Goal: Transaction & Acquisition: Download file/media

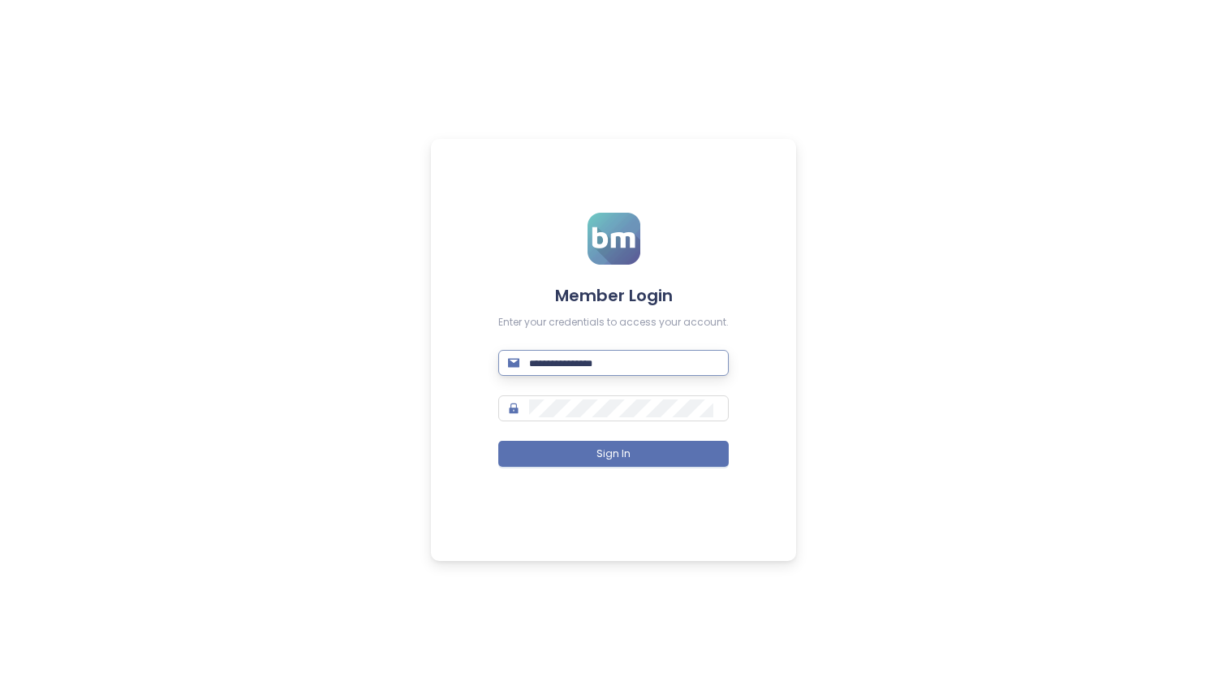
paste input "**********"
type input "**********"
click at [571, 396] on span at bounding box center [613, 408] width 231 height 26
click at [591, 452] on button "Sign In" at bounding box center [613, 454] width 231 height 26
click at [1046, 258] on div "**********" at bounding box center [613, 349] width 1227 height 699
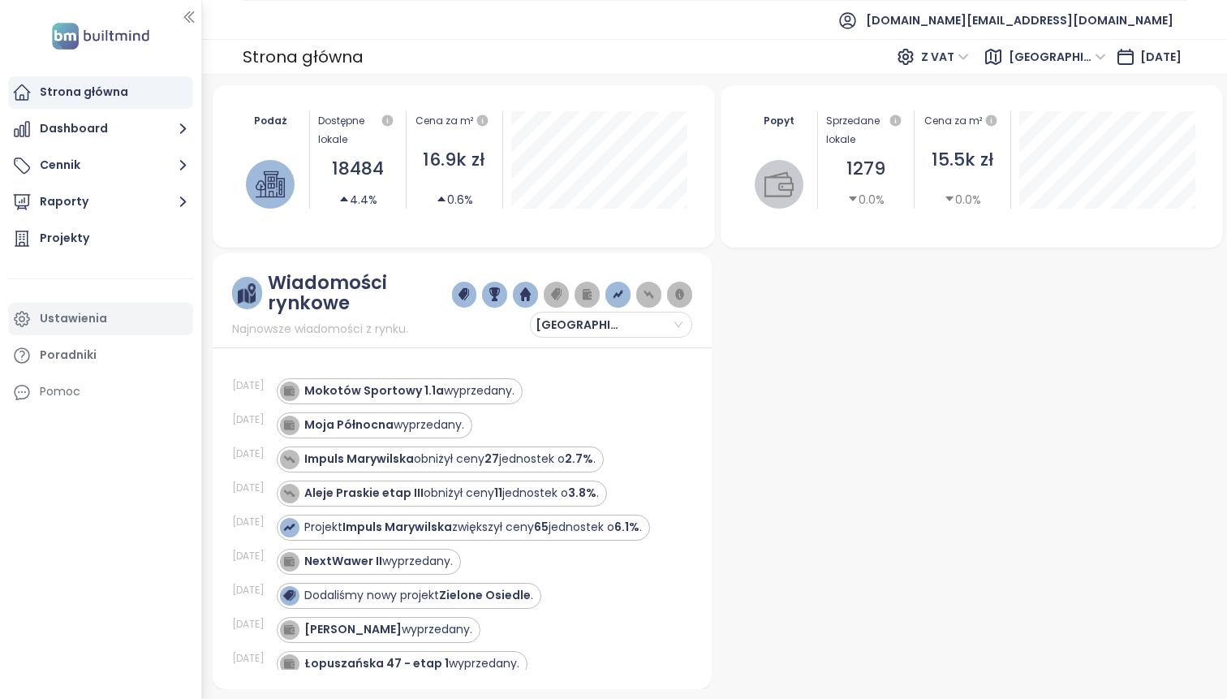
click at [99, 323] on div "Ustawienia" at bounding box center [73, 318] width 67 height 20
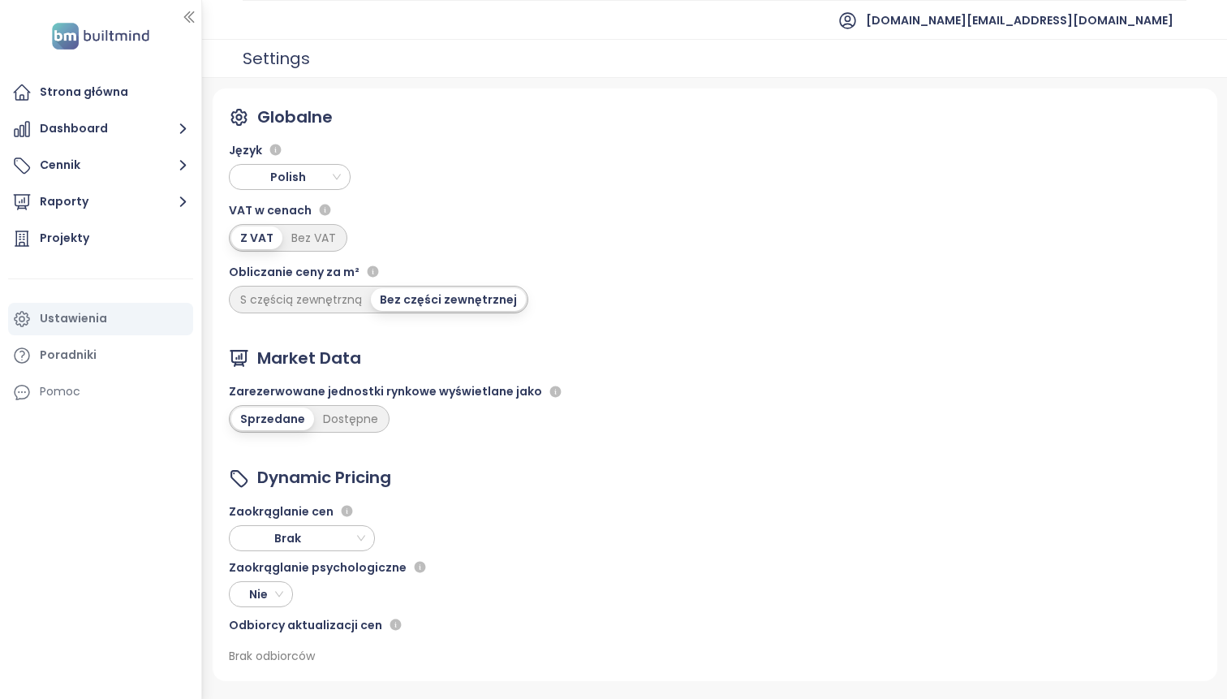
click at [300, 175] on span "Polish" at bounding box center [292, 177] width 114 height 24
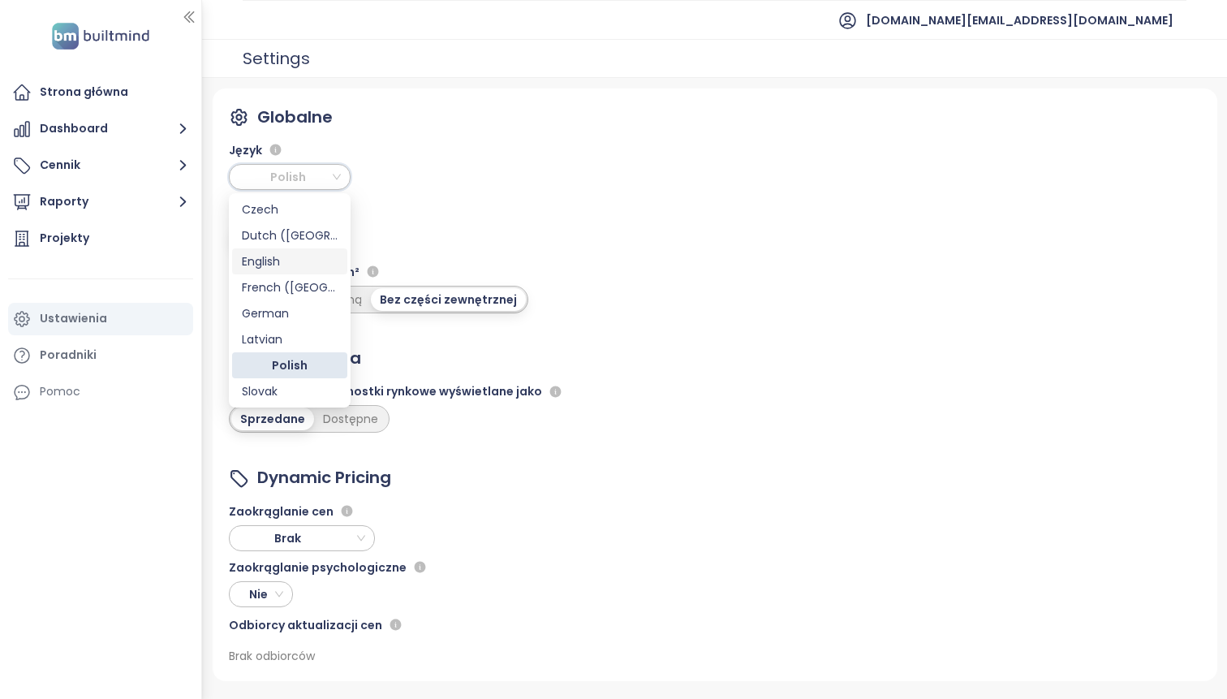
click at [287, 263] on div "English" at bounding box center [290, 261] width 96 height 18
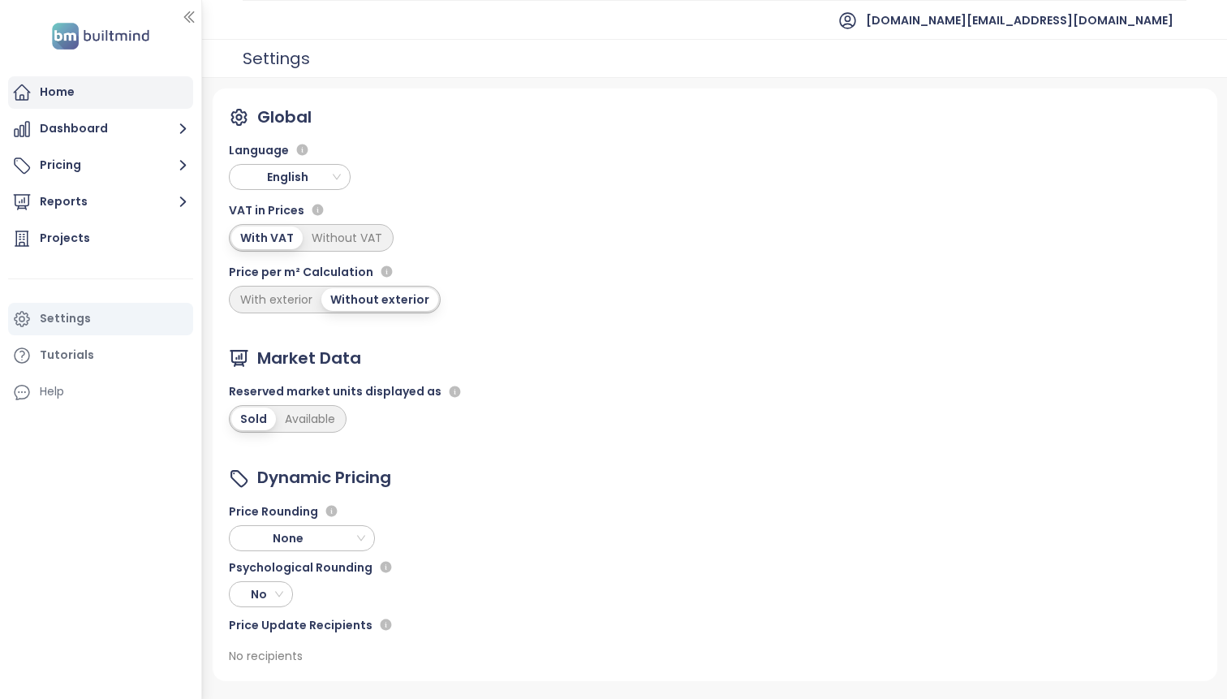
click at [119, 84] on div "Home" at bounding box center [100, 92] width 185 height 32
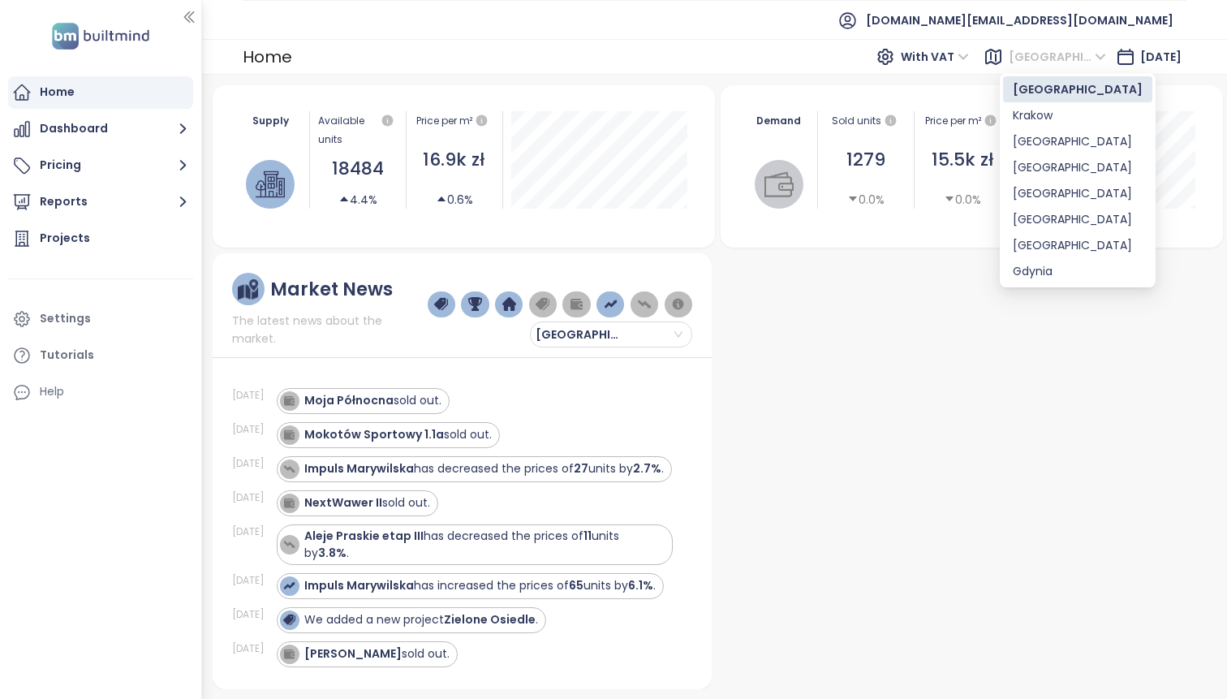
click at [1030, 52] on span "[GEOGRAPHIC_DATA]" at bounding box center [1057, 57] width 97 height 24
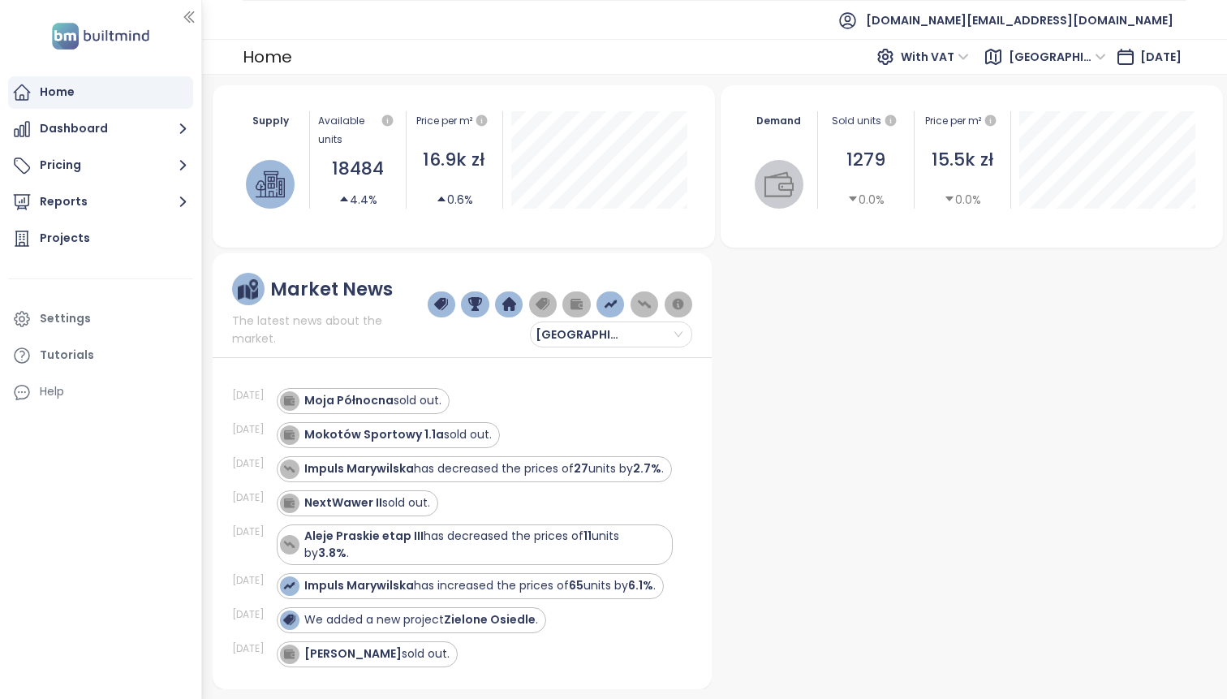
click at [1030, 52] on span "[GEOGRAPHIC_DATA]" at bounding box center [1057, 57] width 97 height 24
click at [166, 119] on button "Dashboard" at bounding box center [100, 129] width 185 height 32
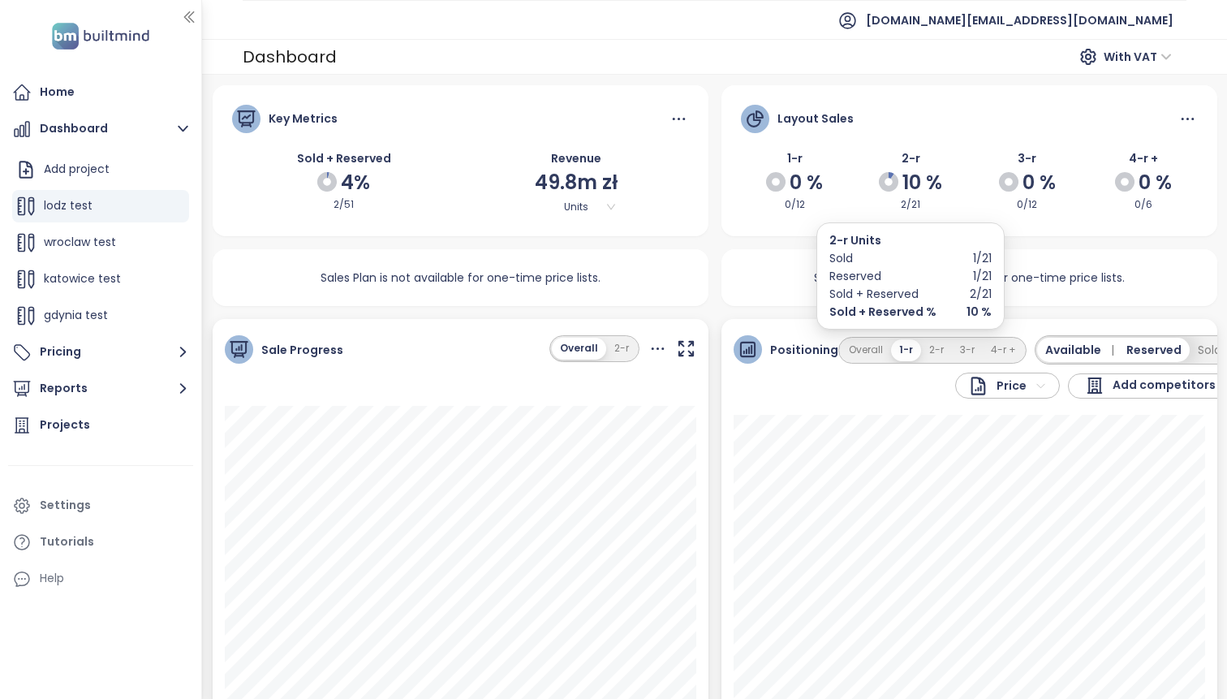
click at [1160, 49] on span "With VAT" at bounding box center [1138, 57] width 68 height 24
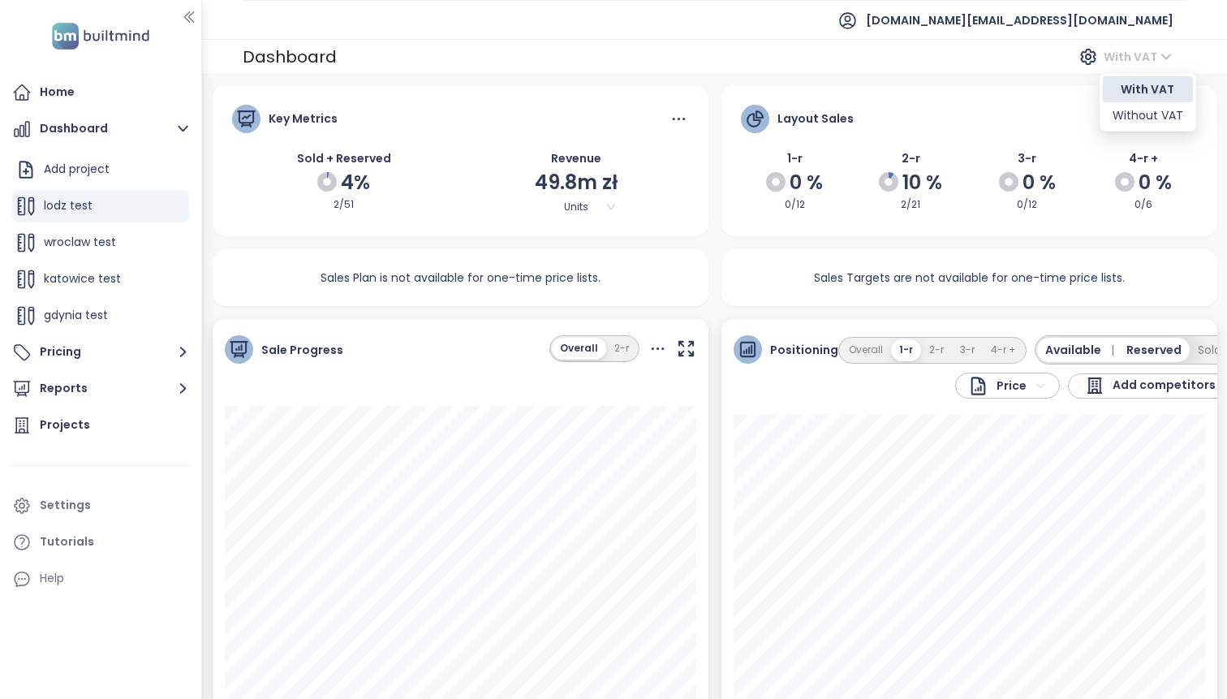
click at [1160, 49] on span "With VAT" at bounding box center [1138, 57] width 68 height 24
click at [136, 379] on button "Reports" at bounding box center [100, 389] width 185 height 32
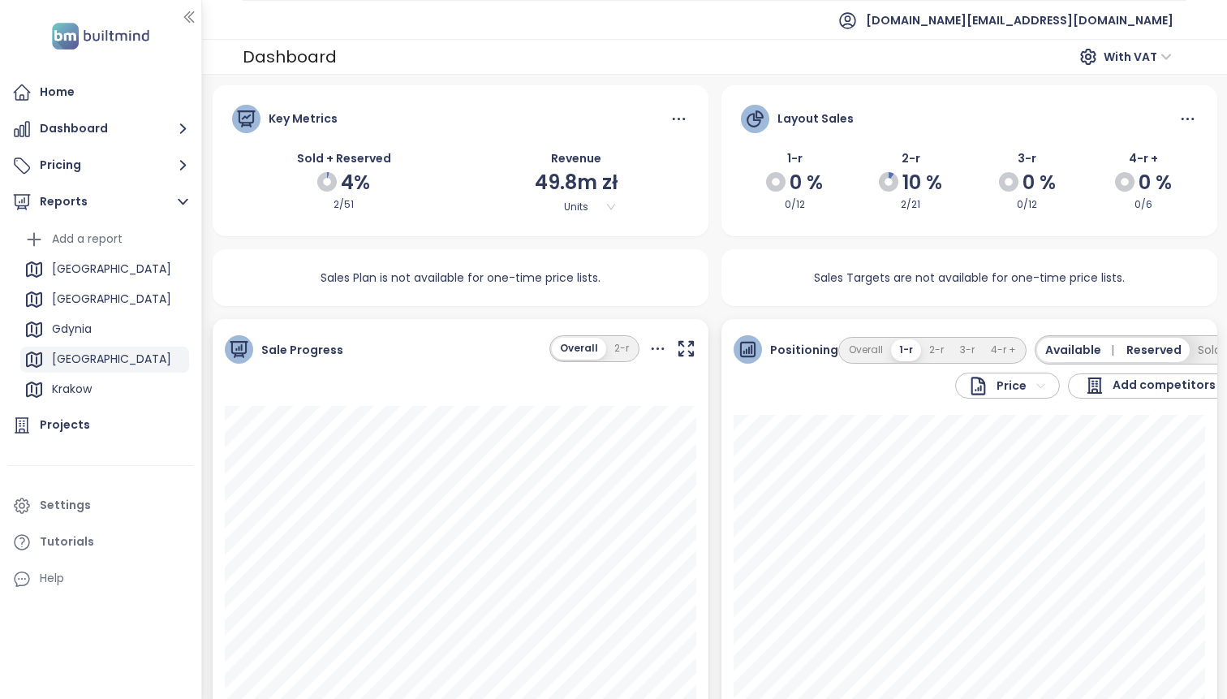
click at [91, 364] on div "[GEOGRAPHIC_DATA]" at bounding box center [111, 359] width 119 height 20
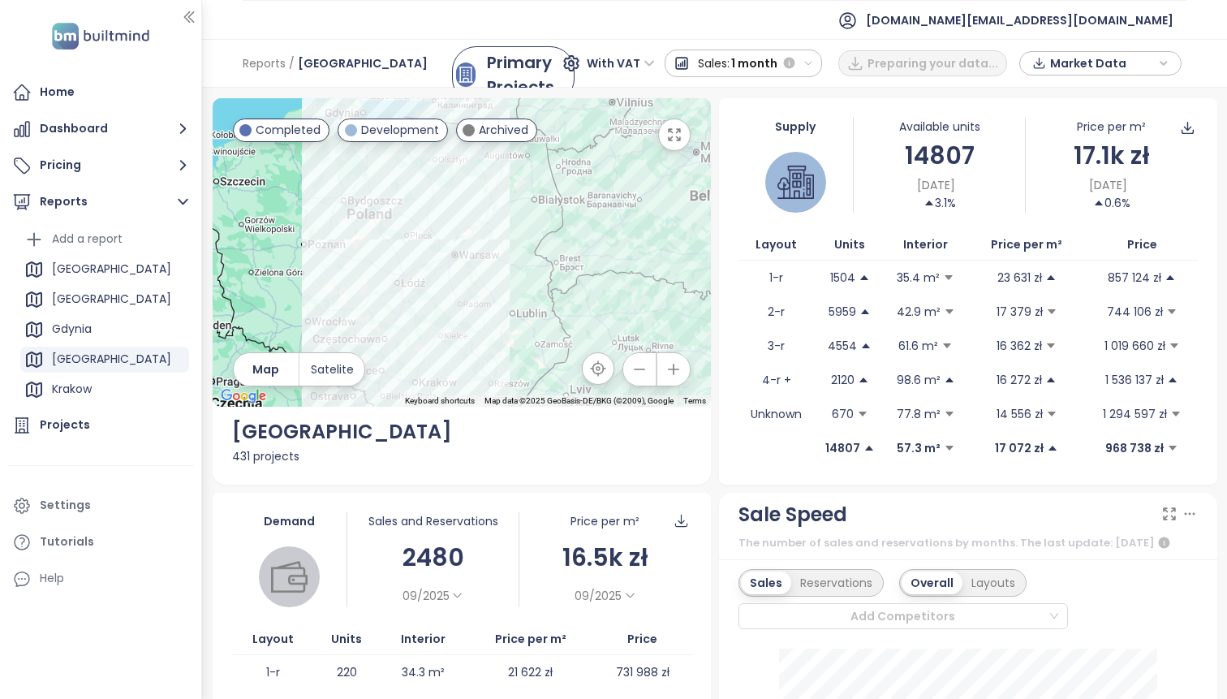
click at [487, 63] on div "Primary Projects" at bounding box center [523, 74] width 72 height 49
click at [916, 62] on icon "button" at bounding box center [917, 63] width 11 height 11
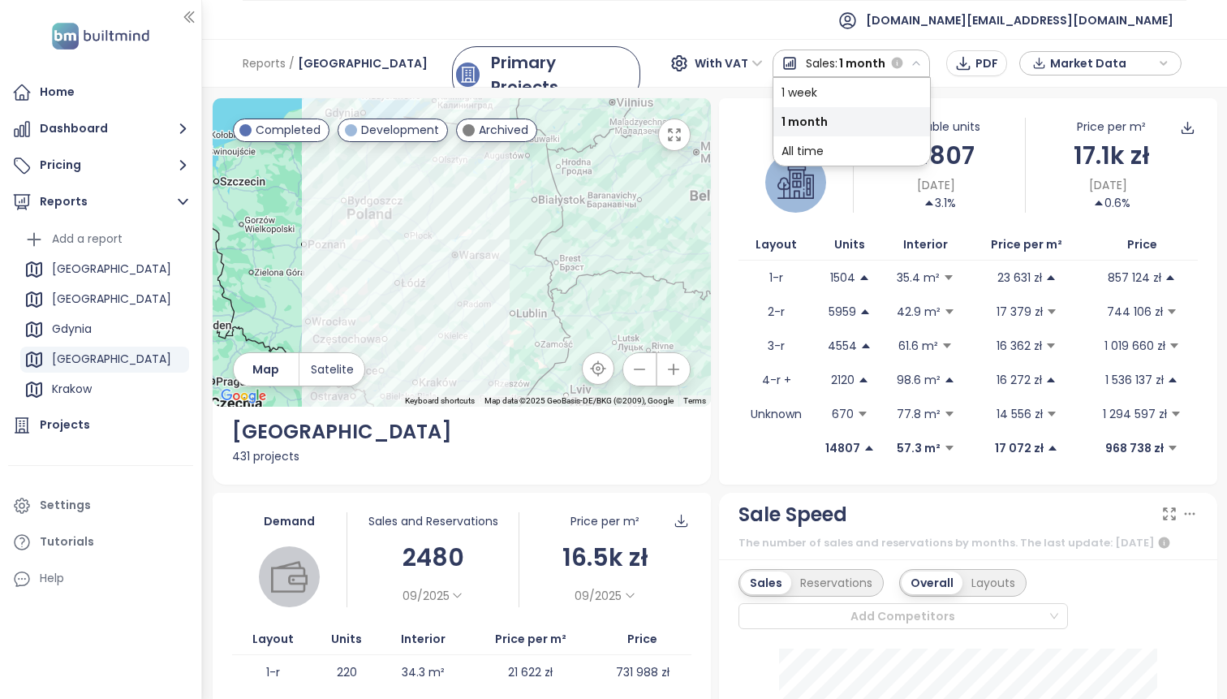
click at [916, 62] on icon "button" at bounding box center [916, 63] width 6 height 3
click at [1136, 58] on span "Market Data" at bounding box center [1102, 63] width 105 height 24
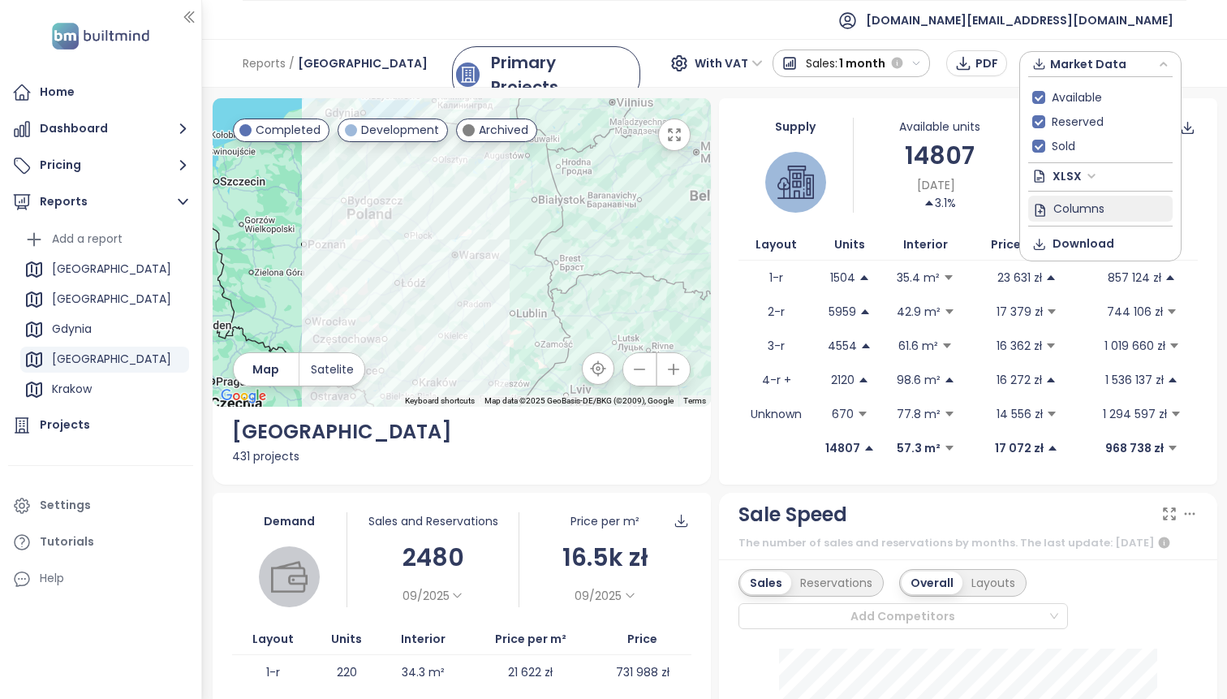
click at [1079, 207] on span "Columns" at bounding box center [1079, 208] width 51 height 18
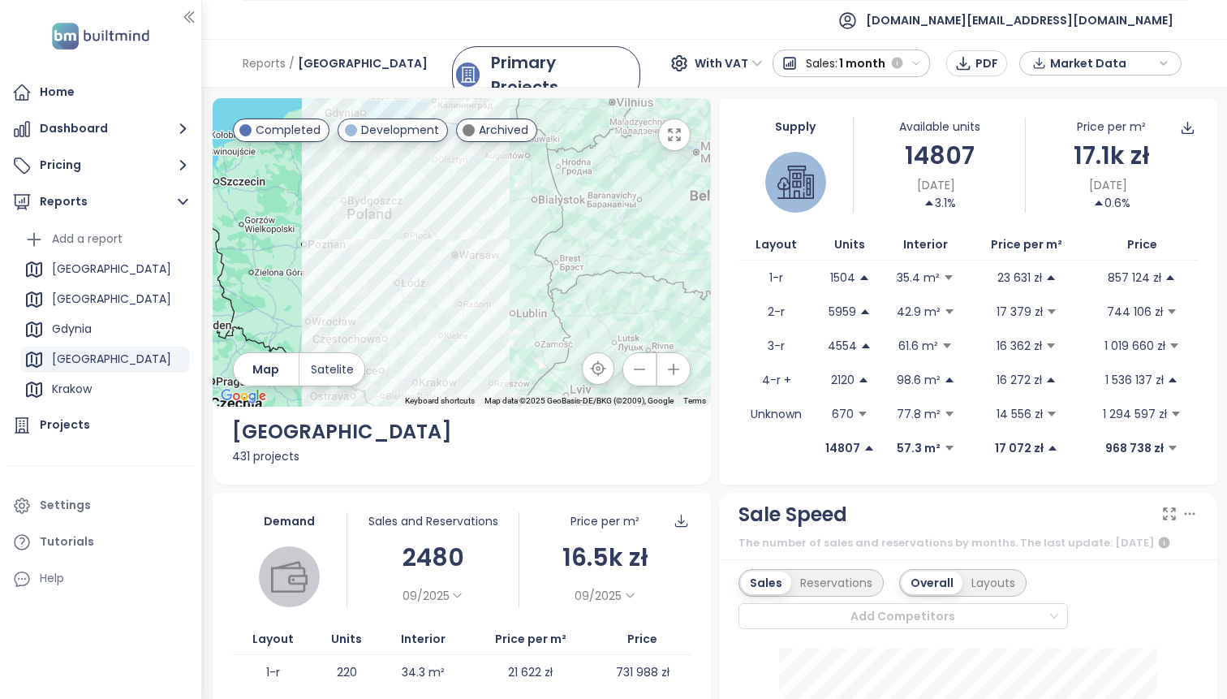
click at [1147, 66] on span "Market Data" at bounding box center [1102, 63] width 105 height 24
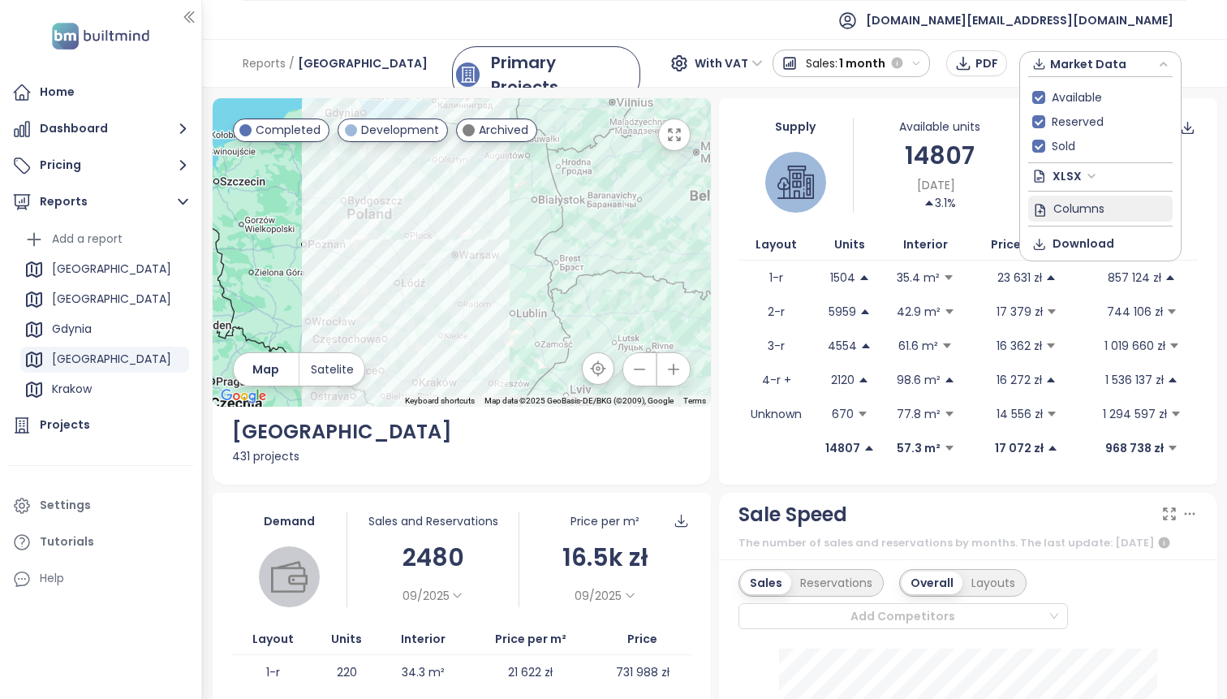
click at [1057, 209] on span "Columns" at bounding box center [1079, 208] width 51 height 18
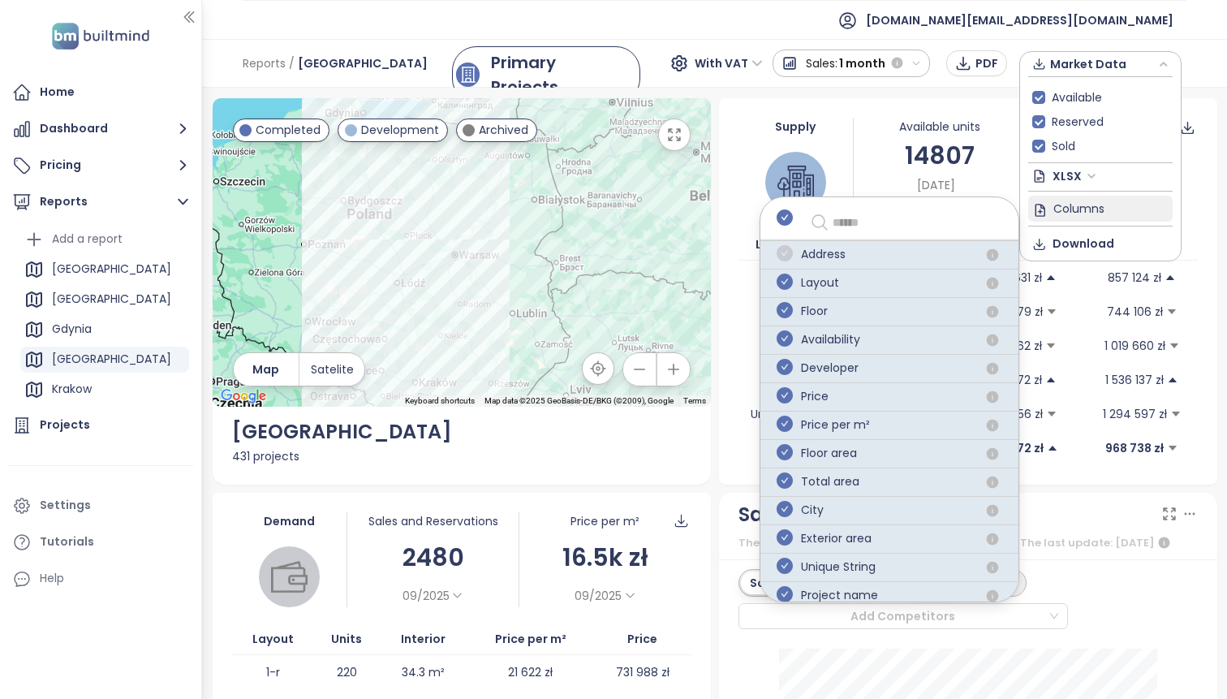
click at [787, 254] on icon "check-circle" at bounding box center [785, 253] width 16 height 16
click at [787, 255] on icon "check-circle" at bounding box center [785, 253] width 16 height 16
click at [785, 251] on icon "check-circle" at bounding box center [785, 253] width 16 height 16
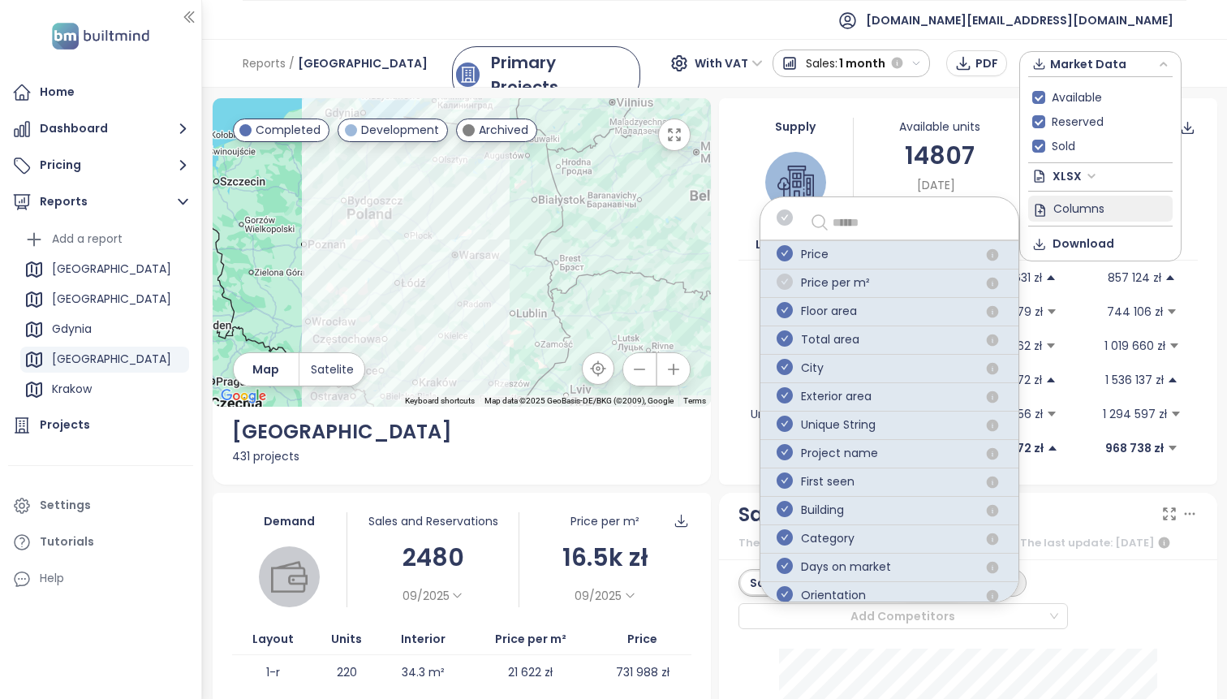
click at [782, 278] on icon "check-circle" at bounding box center [785, 282] width 16 height 16
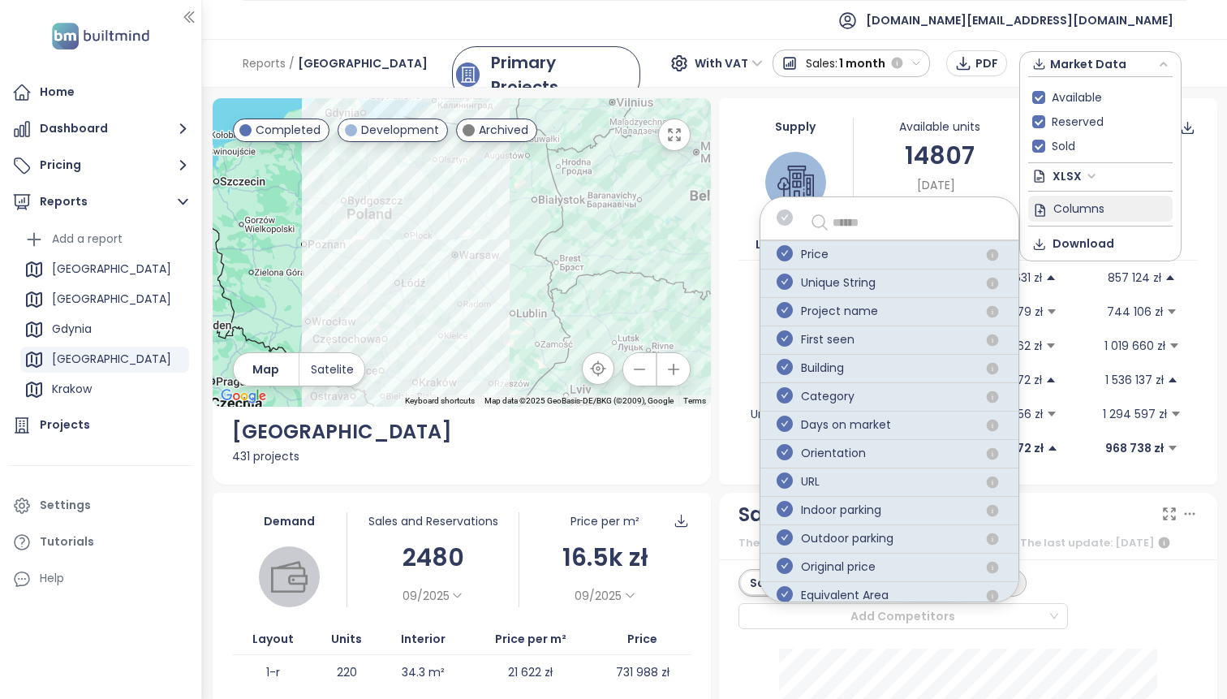
click at [782, 278] on icon "check-circle" at bounding box center [785, 282] width 16 height 16
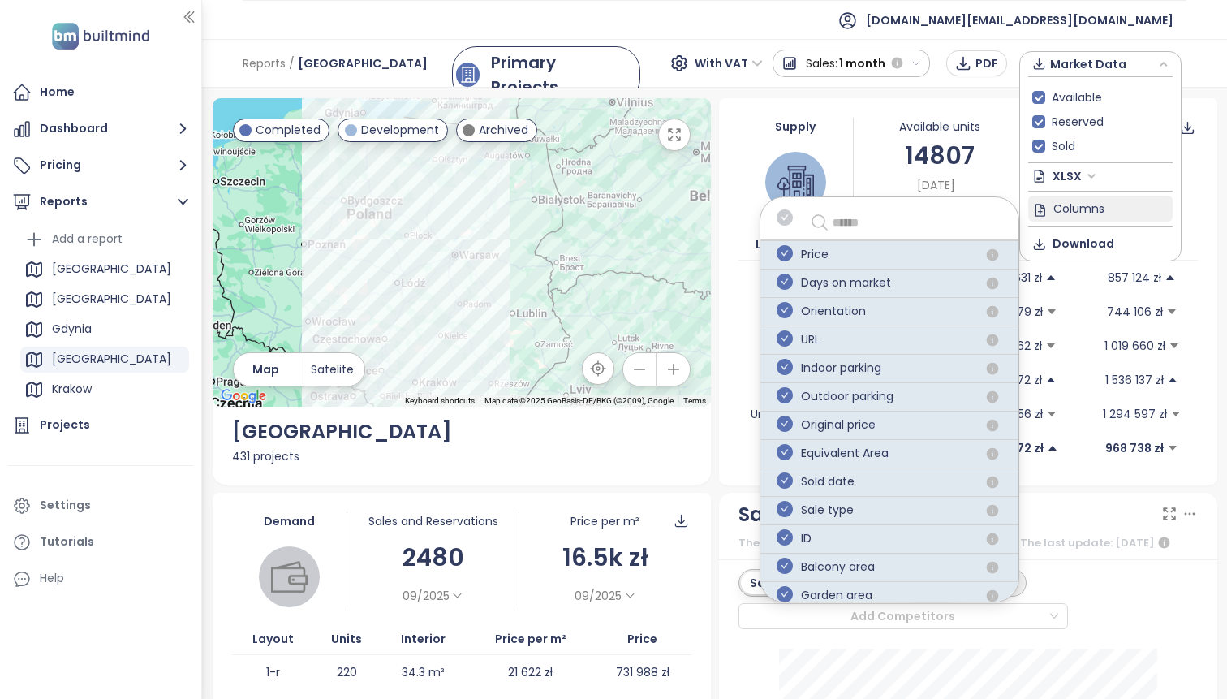
click at [782, 278] on icon "check-circle" at bounding box center [785, 282] width 16 height 16
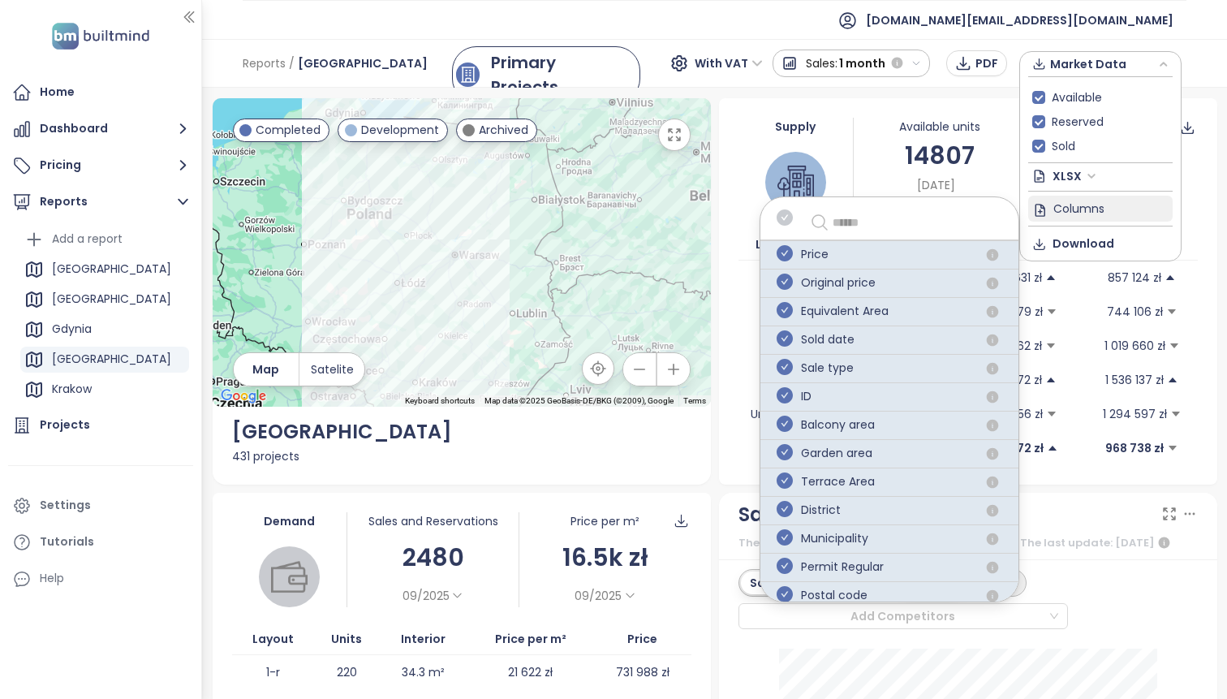
click at [782, 278] on icon "check-circle" at bounding box center [785, 282] width 16 height 16
click at [782, 302] on icon "check-circle" at bounding box center [785, 310] width 16 height 16
click at [782, 330] on icon "check-circle" at bounding box center [785, 338] width 16 height 16
click at [788, 218] on icon "check-circle" at bounding box center [785, 217] width 16 height 16
click at [1206, 70] on div "Reports / Warszawa Primary Projects With VAT Sales: 1 month PDF Market Data Ava…" at bounding box center [714, 63] width 1025 height 49
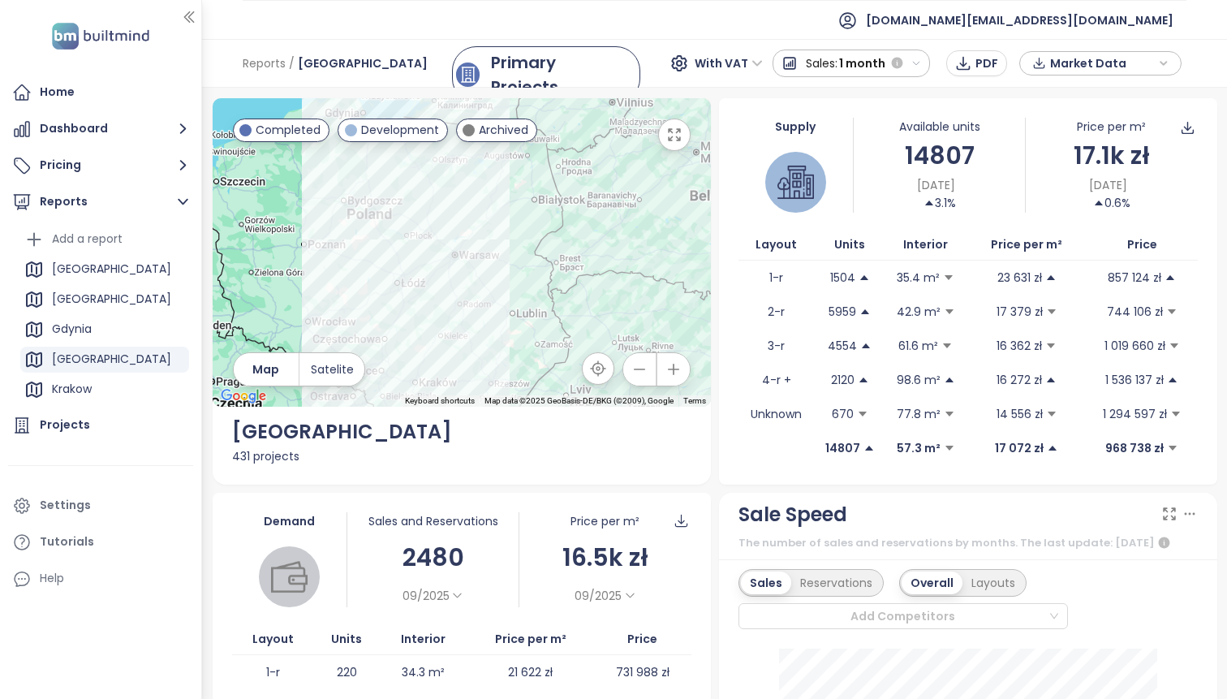
click at [1108, 66] on span "Market Data" at bounding box center [1102, 63] width 105 height 24
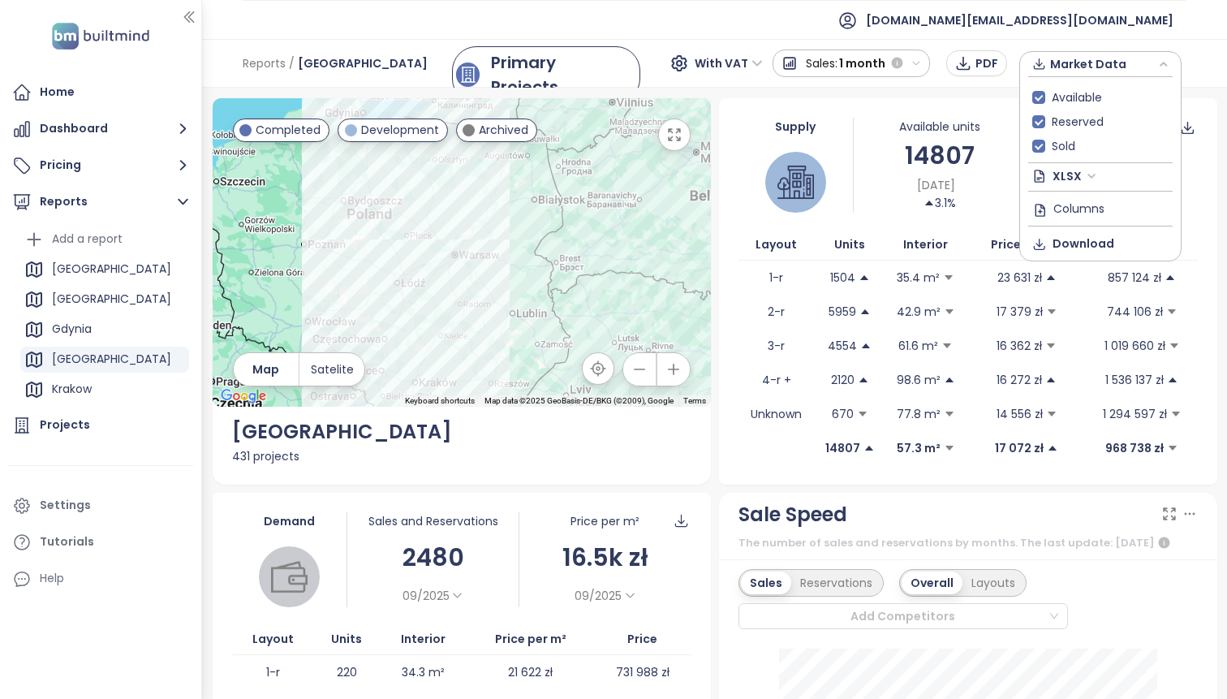
click at [1086, 171] on span "XLSX" at bounding box center [1075, 176] width 44 height 24
click at [1067, 239] on span "Download" at bounding box center [1084, 244] width 62 height 18
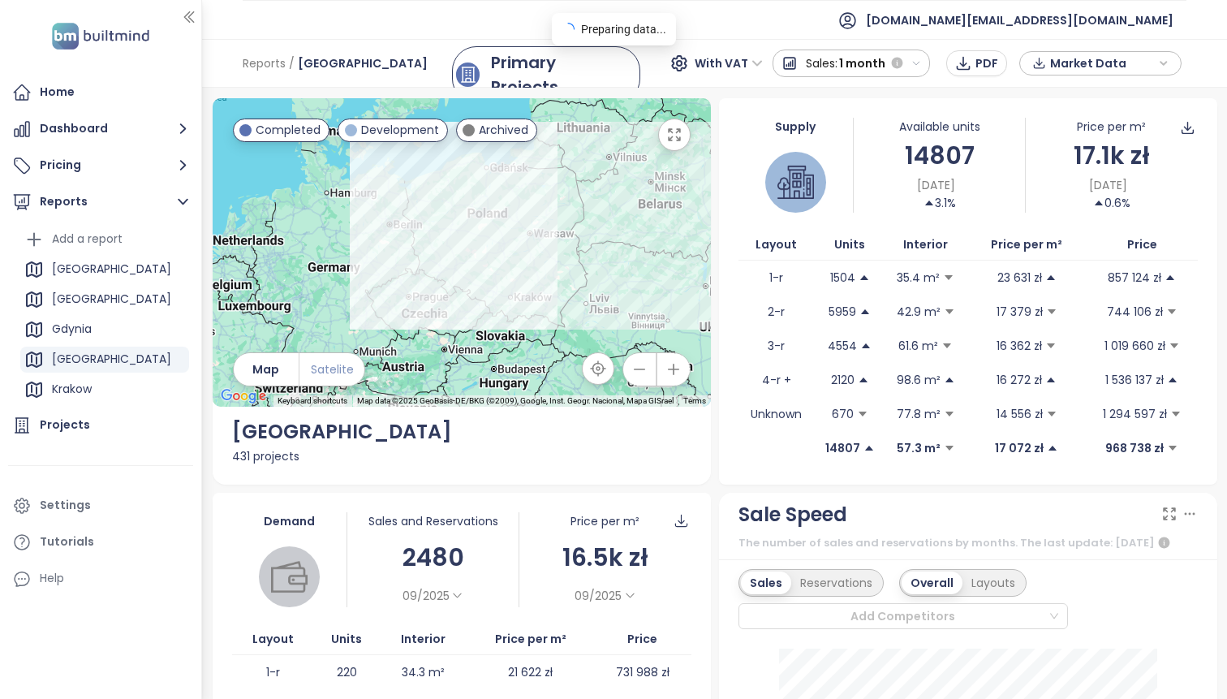
drag, startPoint x: 606, startPoint y: 190, endPoint x: 356, endPoint y: 355, distance: 300.1
click at [356, 355] on div "← Move left → Move right ↑ Move up ↓ Move down + Zoom in - Zoom out Home Jump l…" at bounding box center [462, 252] width 498 height 308
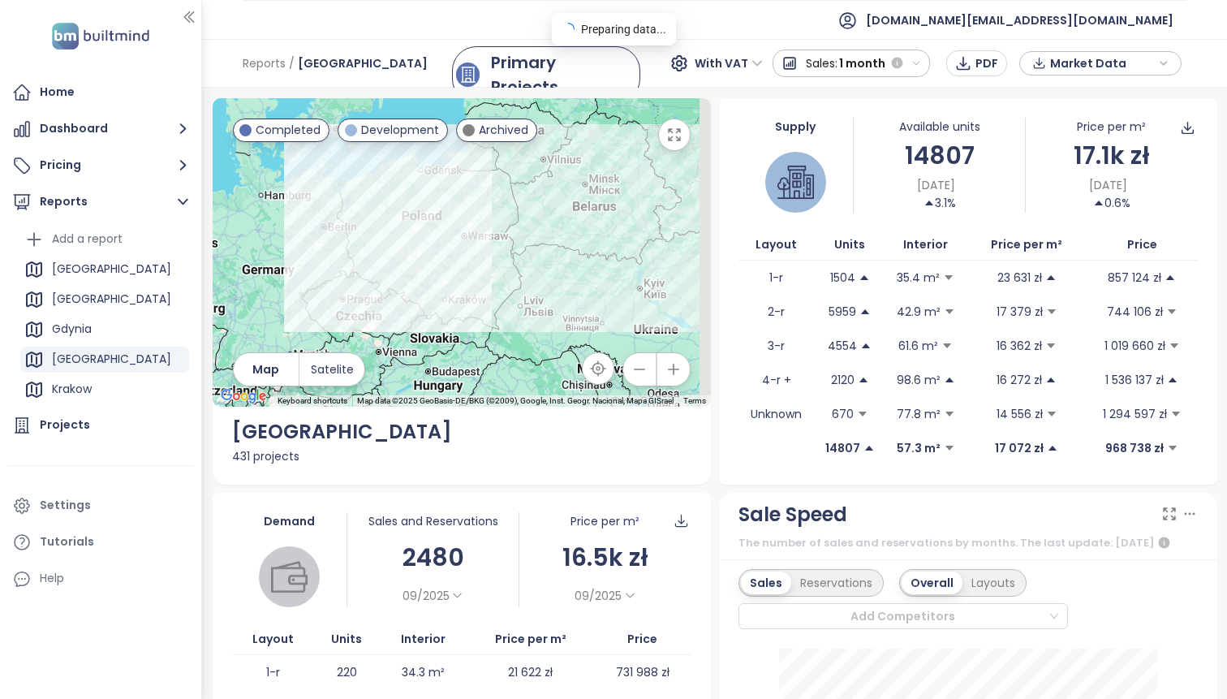
drag, startPoint x: 468, startPoint y: 311, endPoint x: 414, endPoint y: 312, distance: 54.4
click at [413, 312] on div at bounding box center [462, 252] width 498 height 308
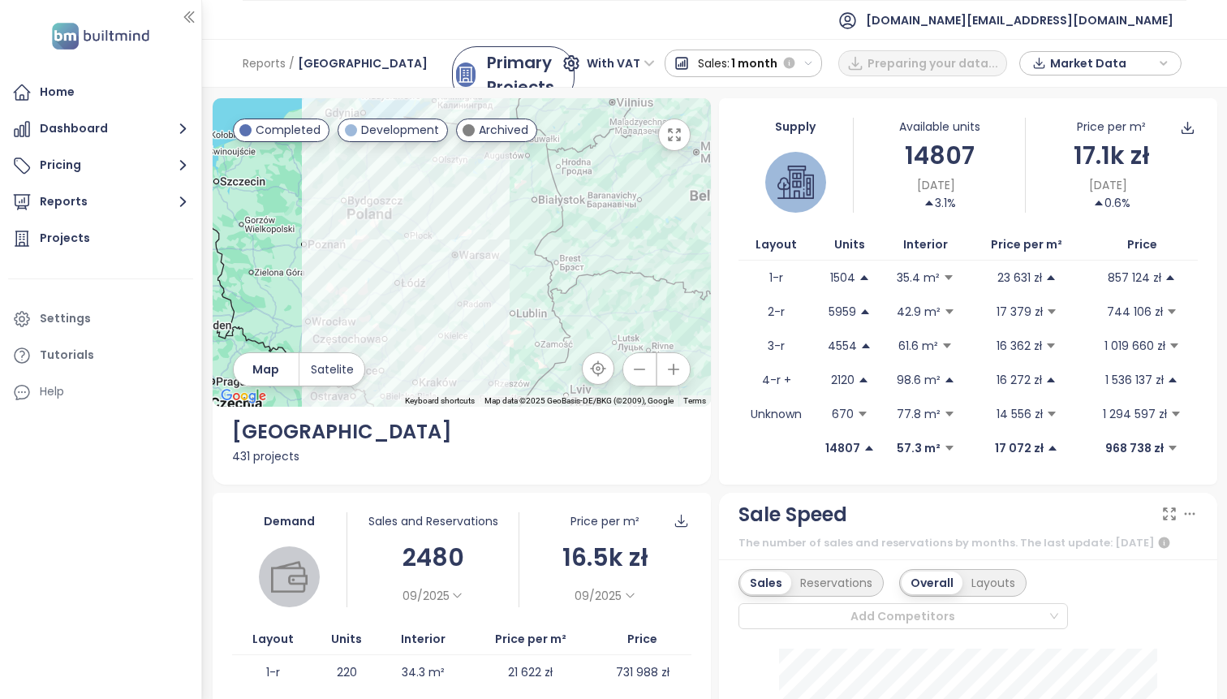
click at [1078, 63] on span "Market Data" at bounding box center [1102, 63] width 105 height 24
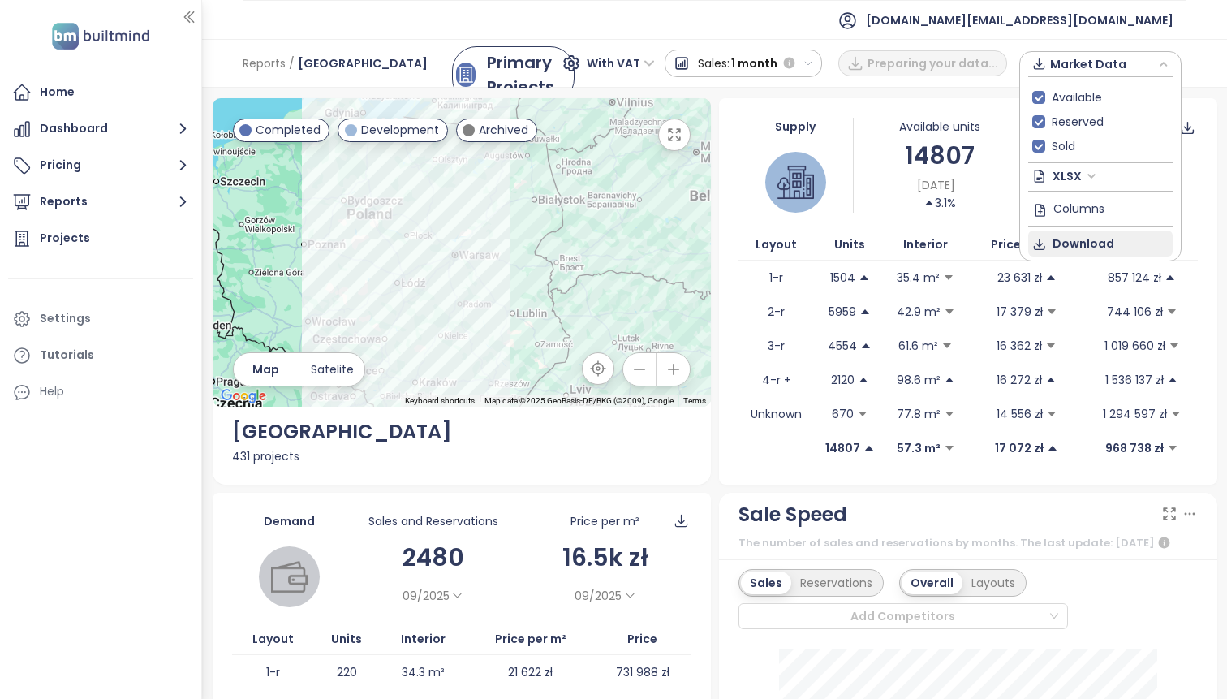
click at [1071, 239] on span "Download" at bounding box center [1084, 244] width 62 height 18
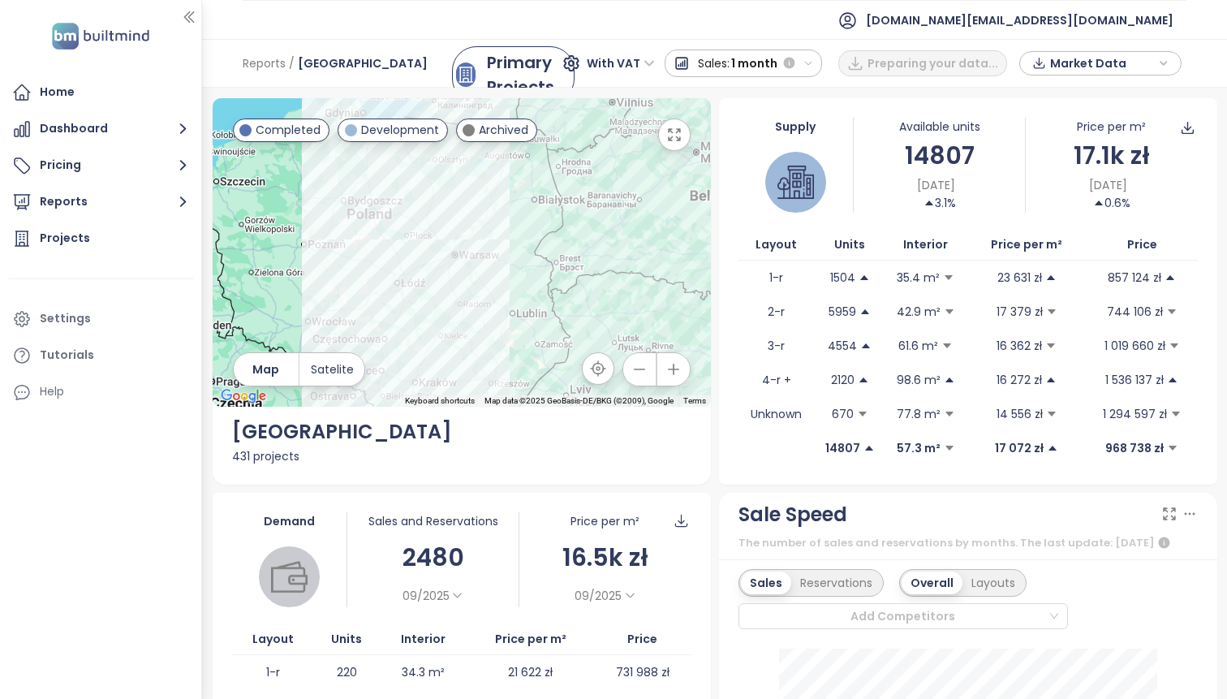
click at [1083, 60] on span "Market Data" at bounding box center [1102, 63] width 105 height 24
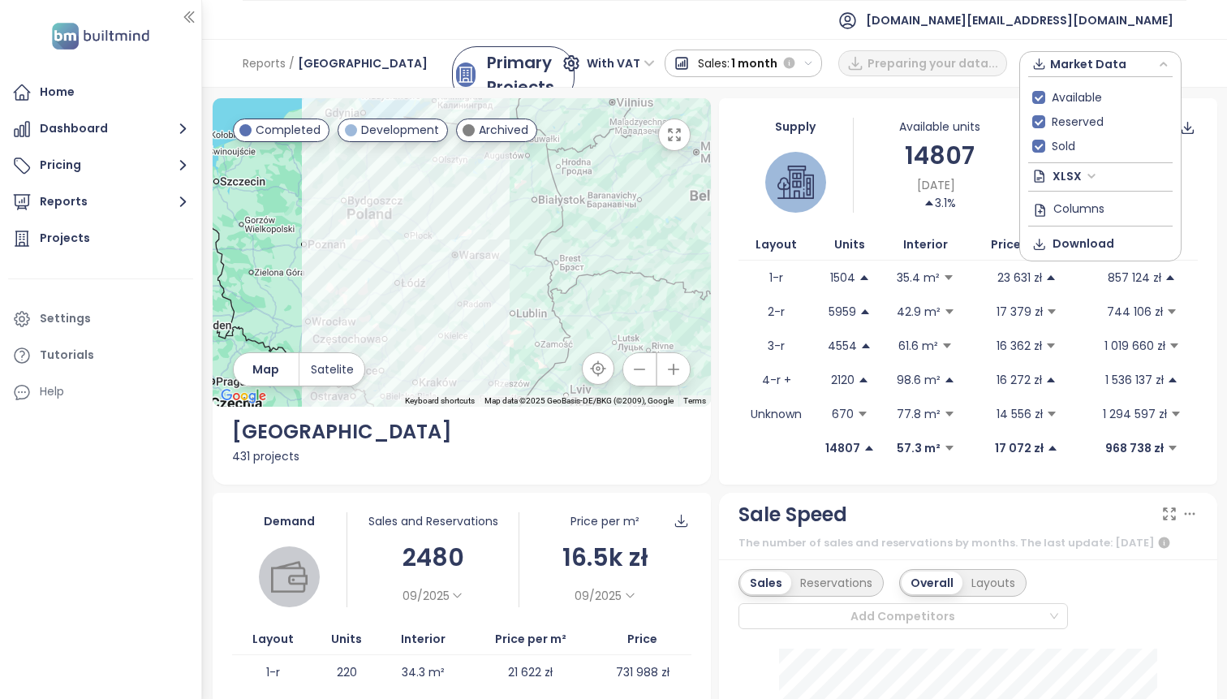
click at [1084, 180] on span "XLSX" at bounding box center [1075, 176] width 44 height 24
click at [1091, 231] on div "CSV" at bounding box center [1108, 235] width 96 height 18
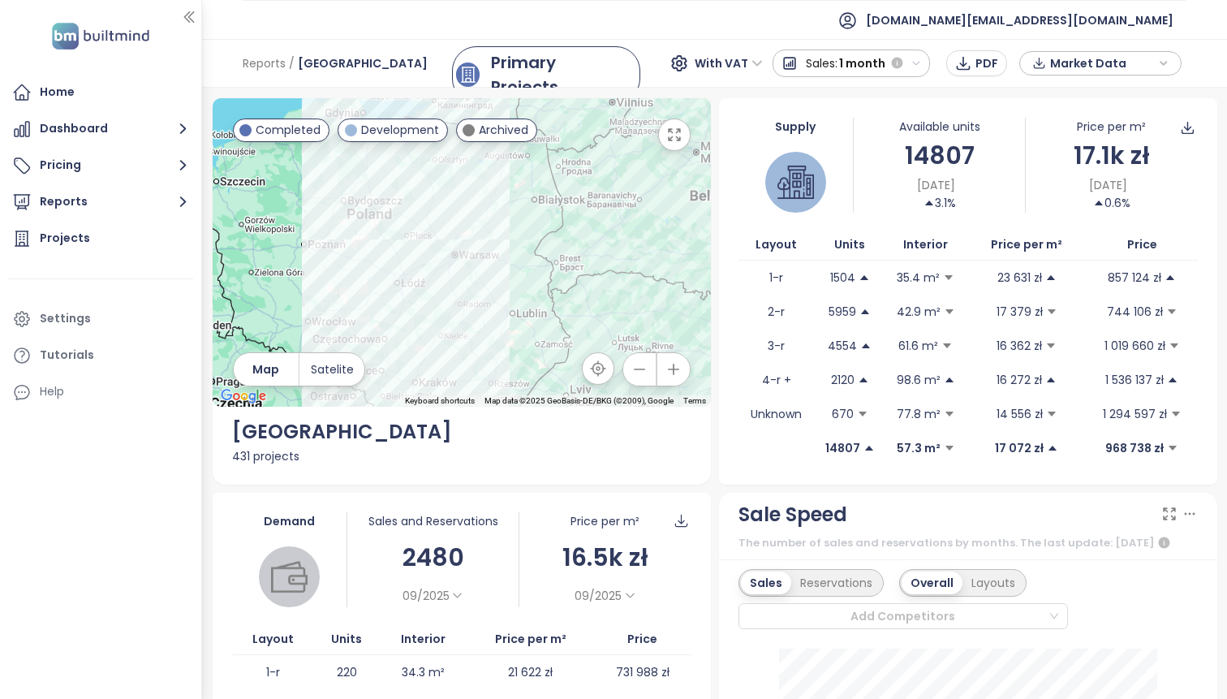
click at [1114, 64] on span "Market Data" at bounding box center [1102, 63] width 105 height 24
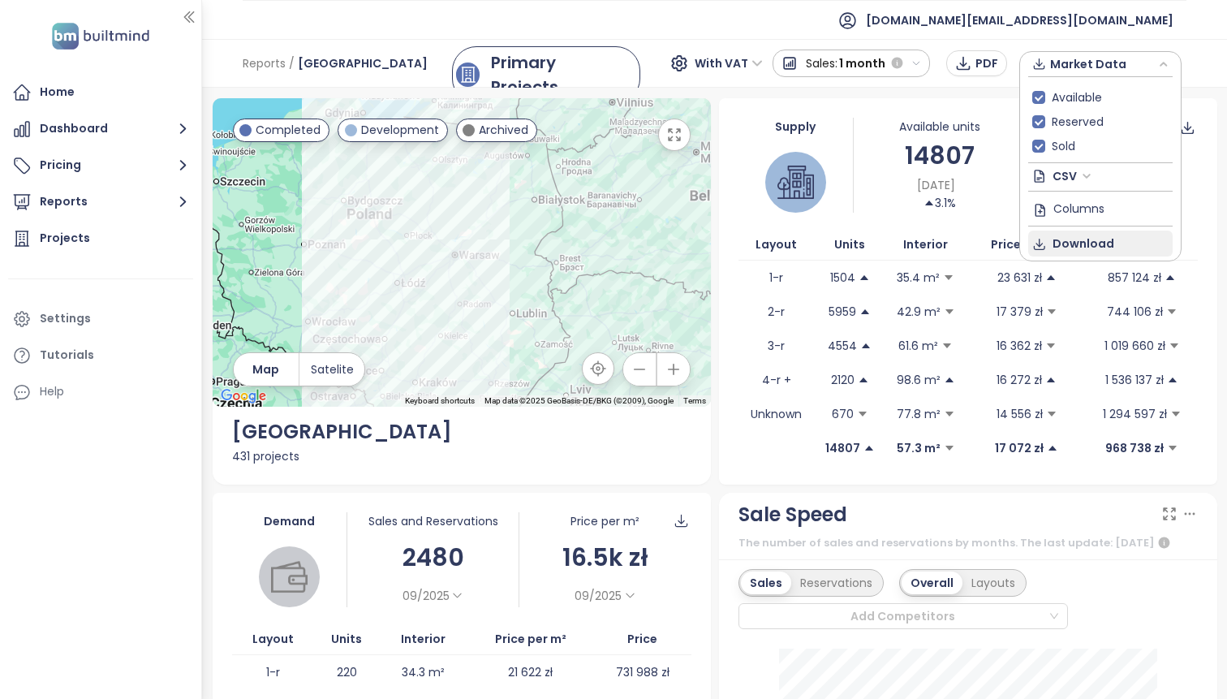
click at [1086, 244] on span "Download" at bounding box center [1084, 244] width 62 height 18
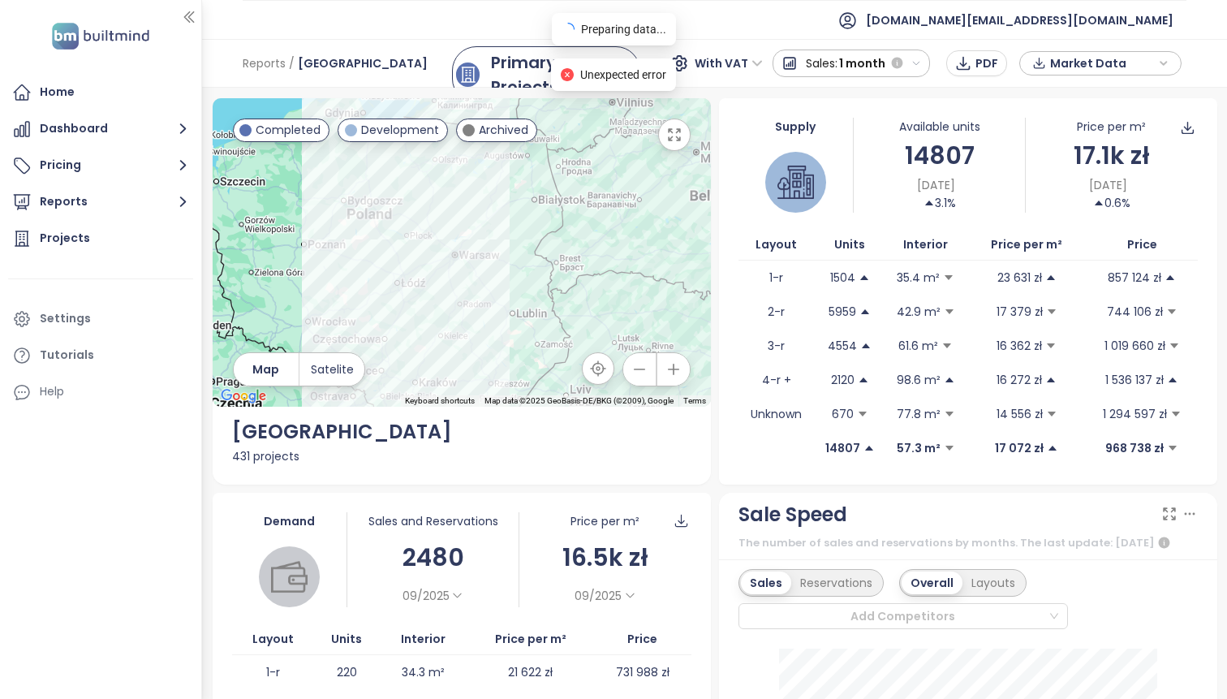
click at [645, 75] on span "Unexpected error" at bounding box center [623, 74] width 86 height 13
